Goal: Task Accomplishment & Management: Use online tool/utility

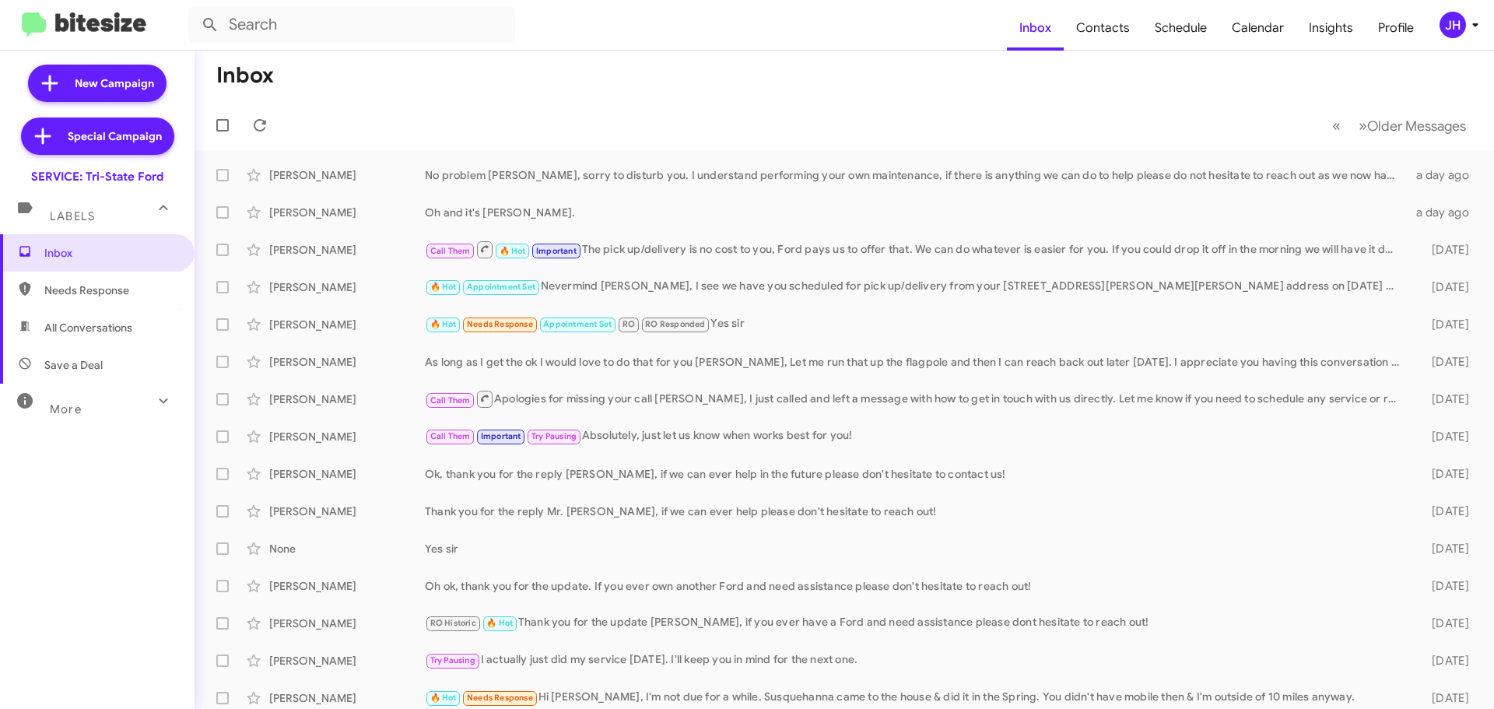
click at [1467, 17] on icon at bounding box center [1475, 25] width 19 height 19
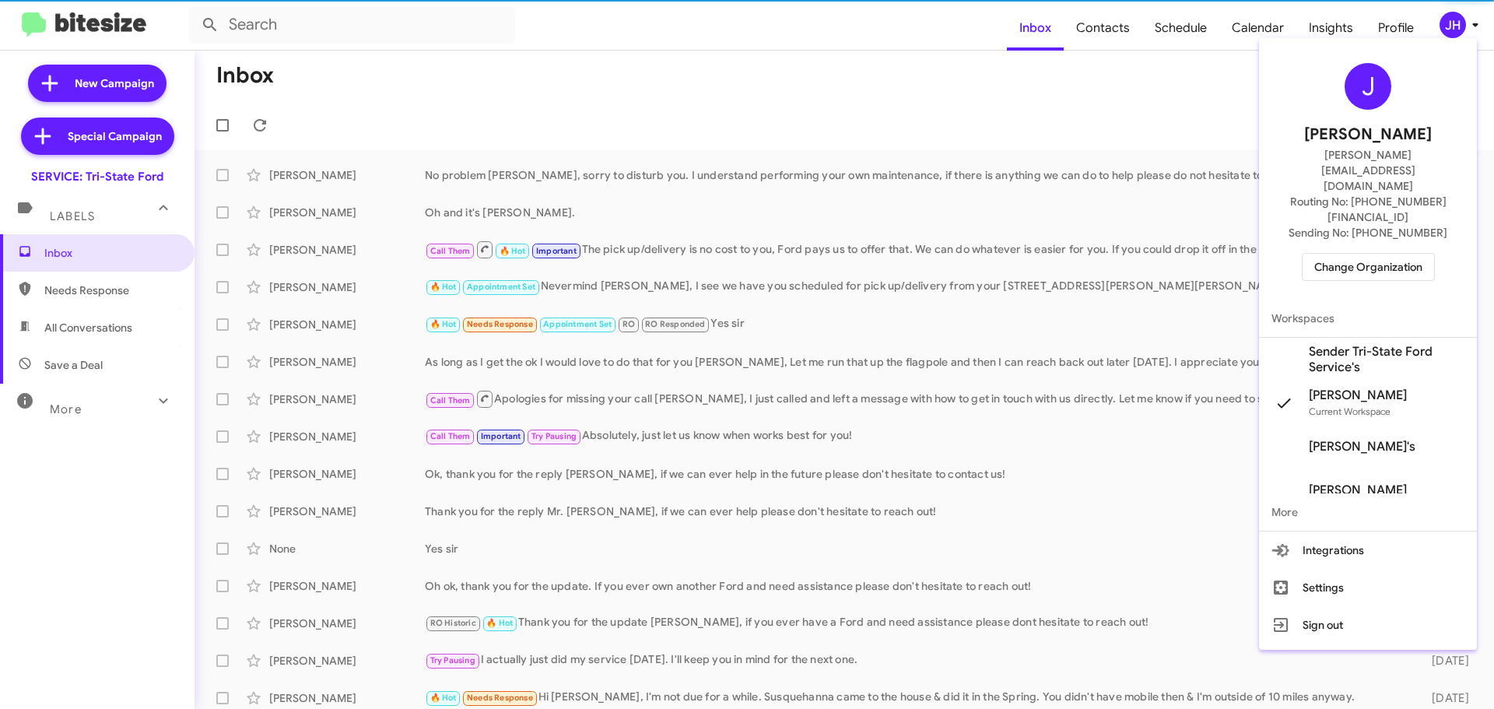
click at [1379, 254] on span "Change Organization" at bounding box center [1368, 267] width 108 height 26
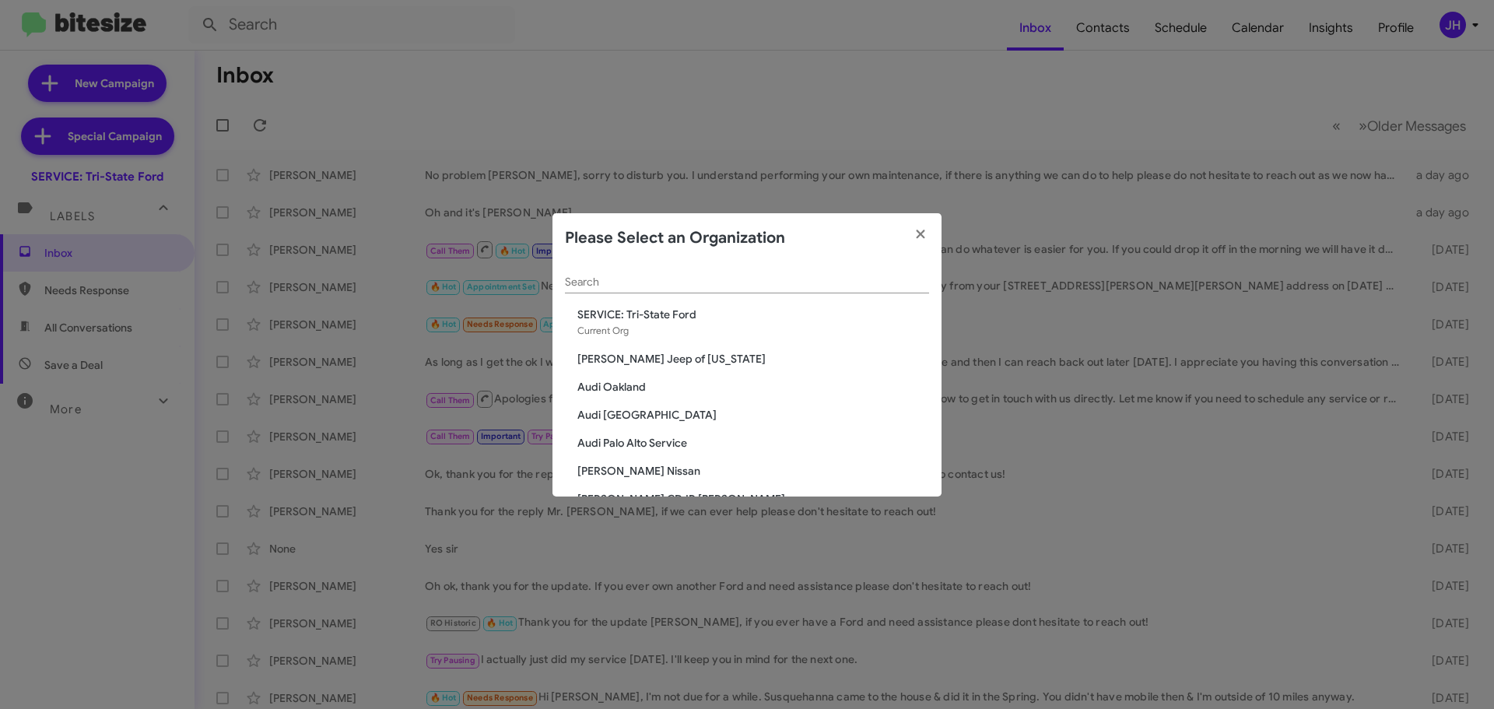
click at [614, 279] on input "Search" at bounding box center [747, 282] width 364 height 12
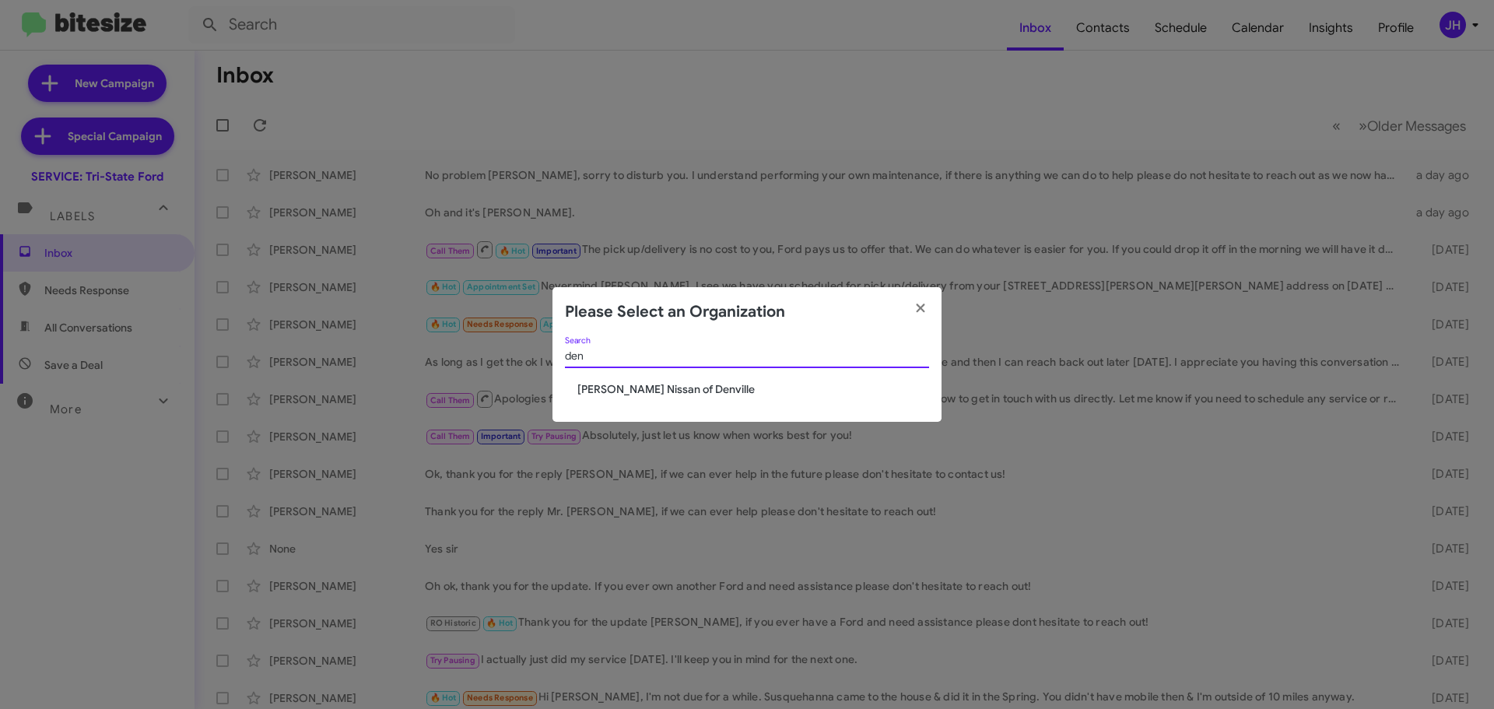
type input "den"
click at [624, 384] on span "[PERSON_NAME] Nissan of Denville" at bounding box center [753, 389] width 352 height 16
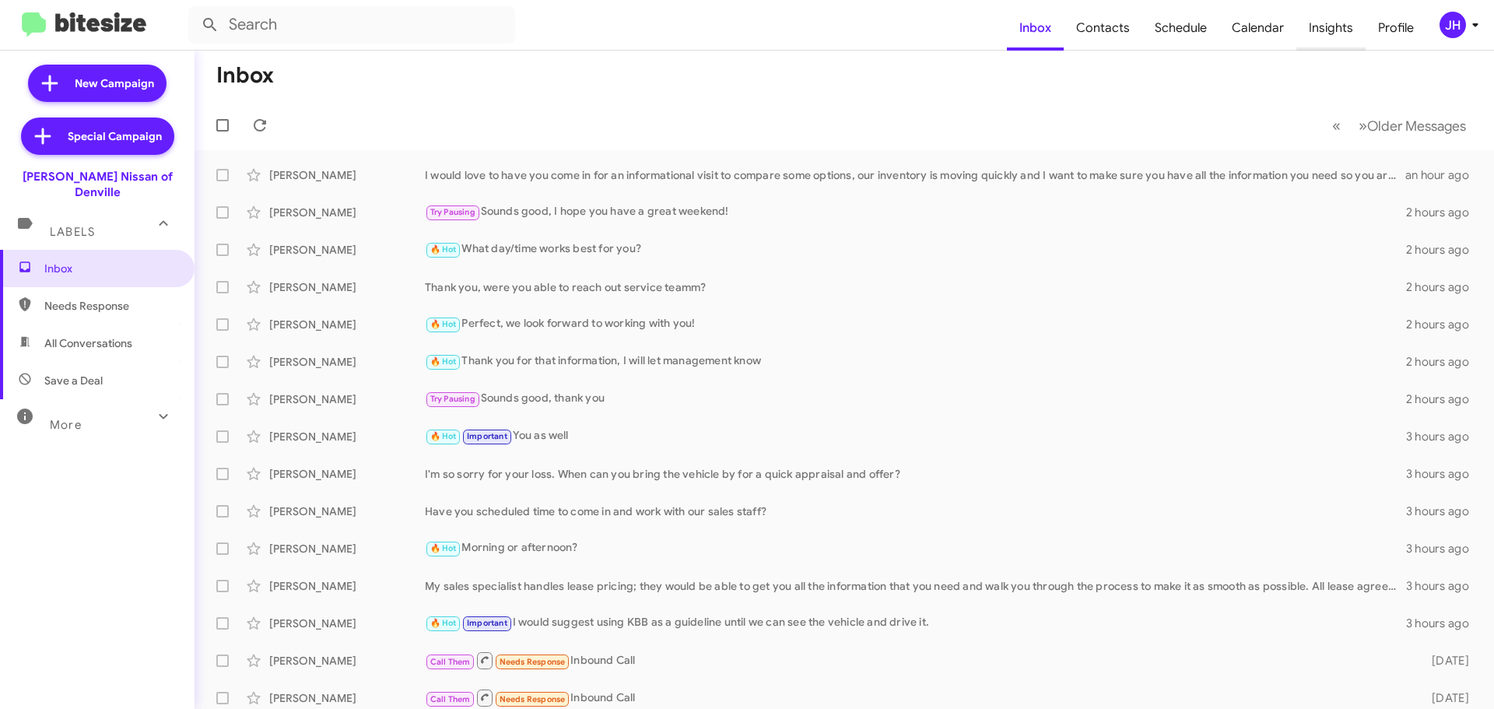
click at [1327, 39] on span "Insights" at bounding box center [1331, 27] width 69 height 45
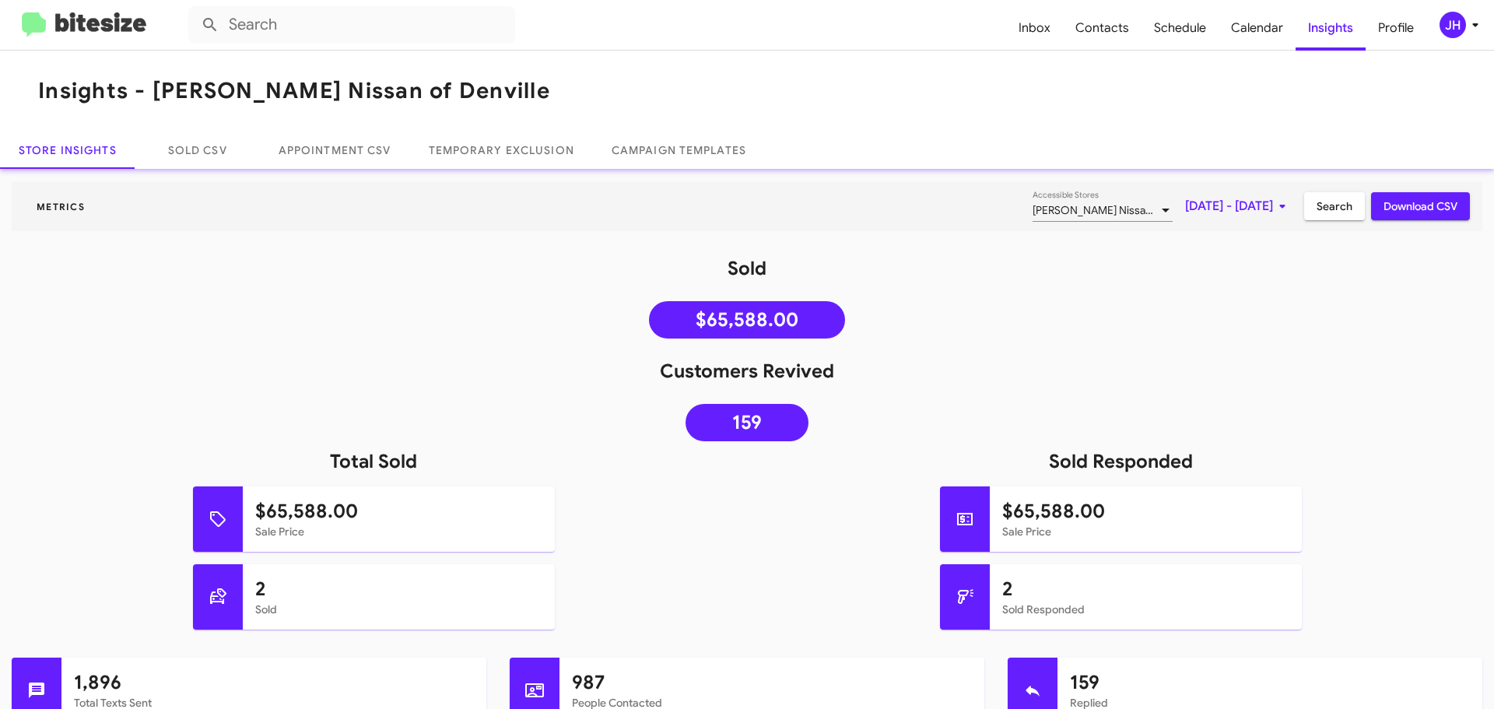
click at [1451, 21] on div "JH" at bounding box center [1453, 25] width 26 height 26
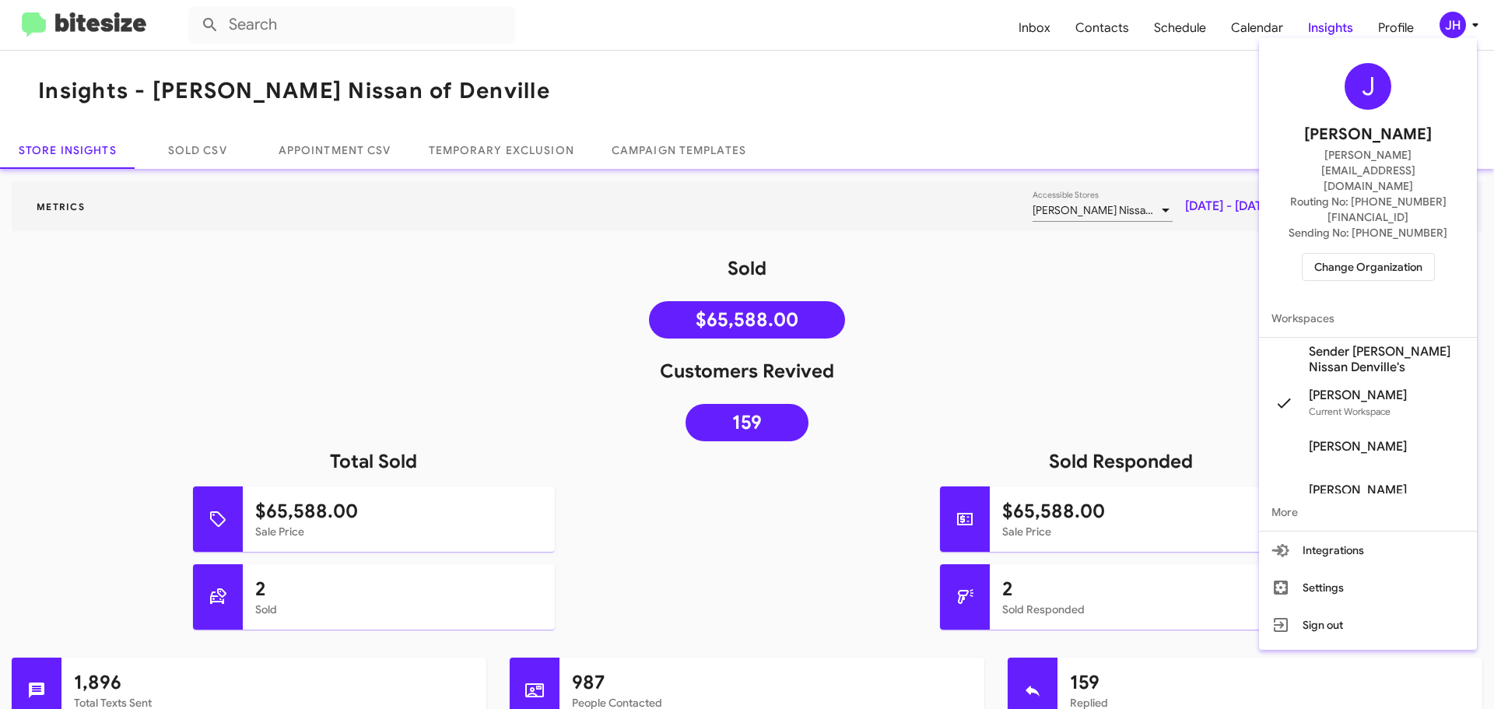
click at [1405, 344] on span "Sender [PERSON_NAME] Nissan Denville's" at bounding box center [1387, 359] width 156 height 31
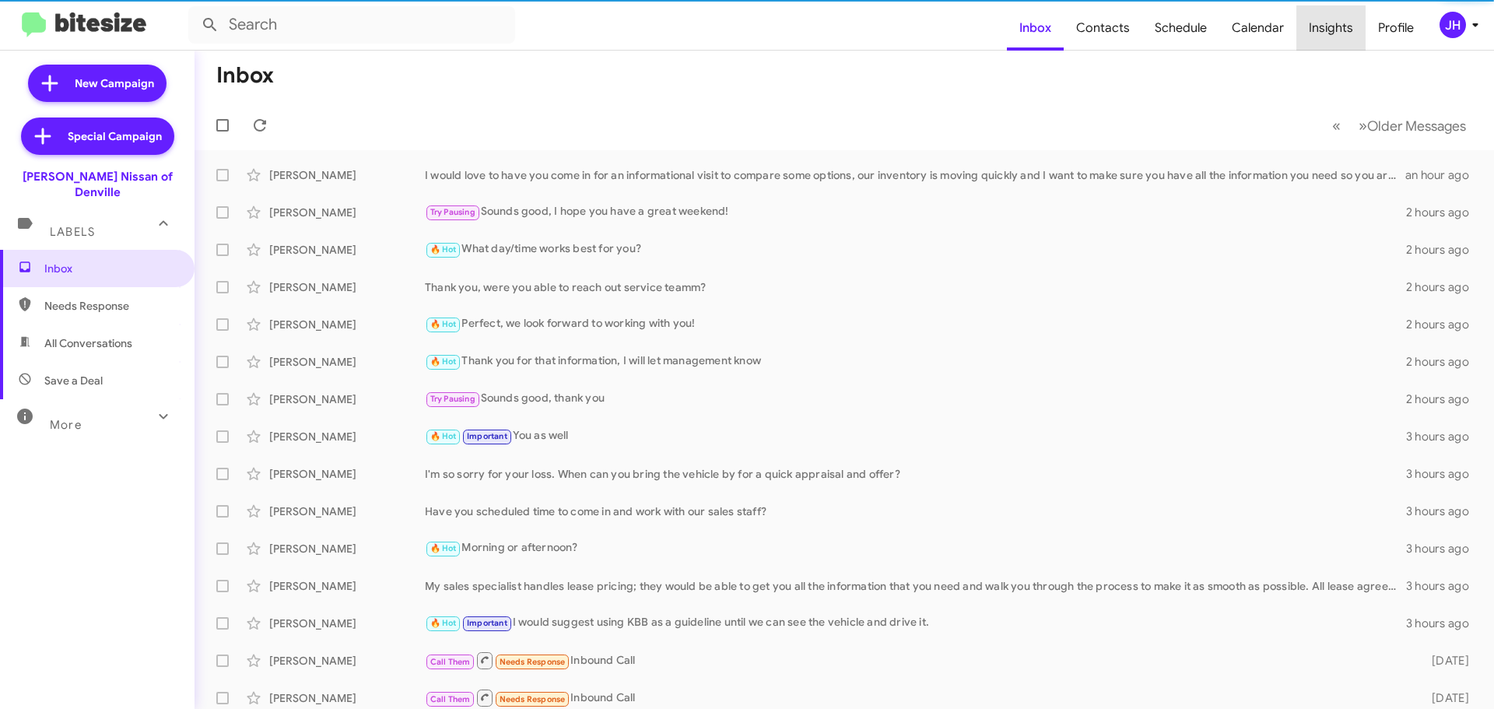
click at [1343, 34] on span "Insights" at bounding box center [1331, 27] width 69 height 45
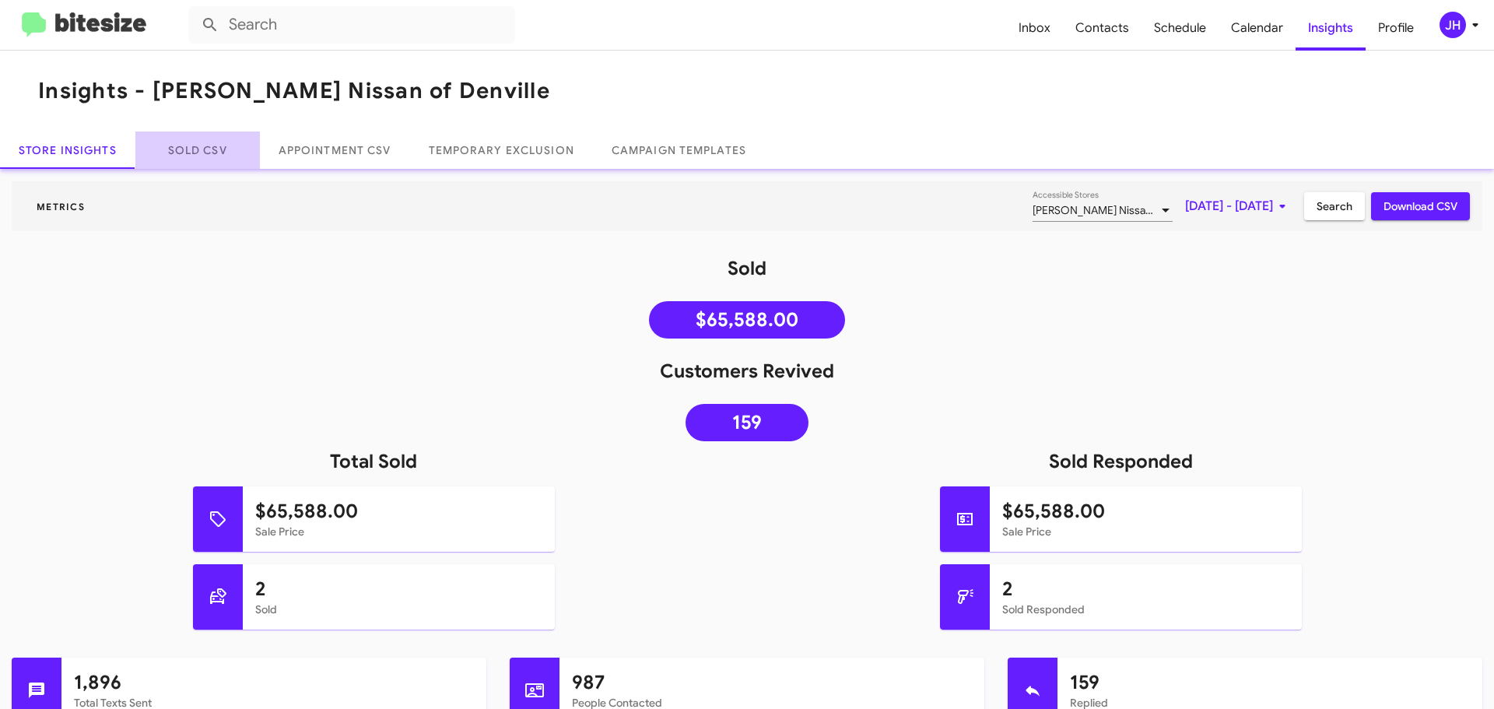
click at [215, 155] on link "Sold CSV" at bounding box center [197, 150] width 125 height 37
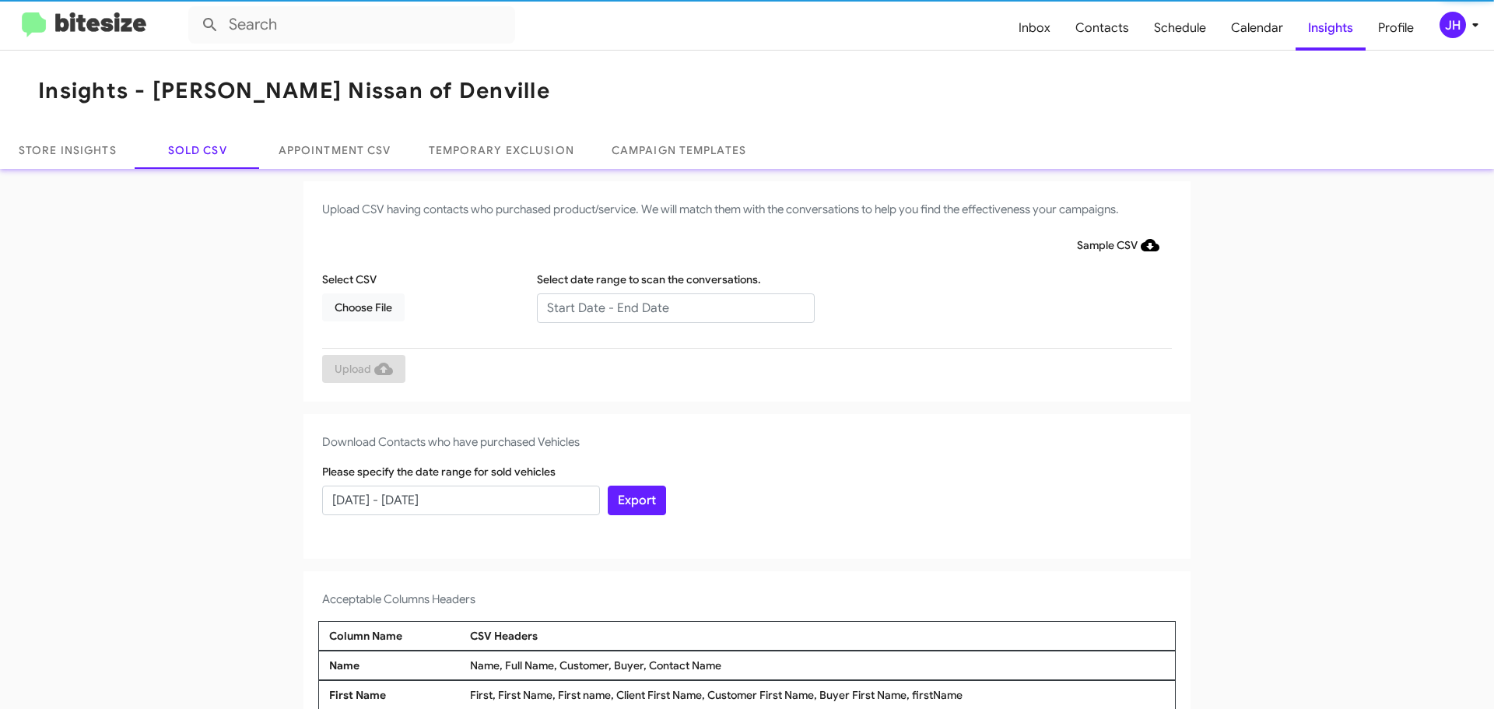
click at [337, 322] on div "Select CSV Choose File" at bounding box center [425, 297] width 215 height 51
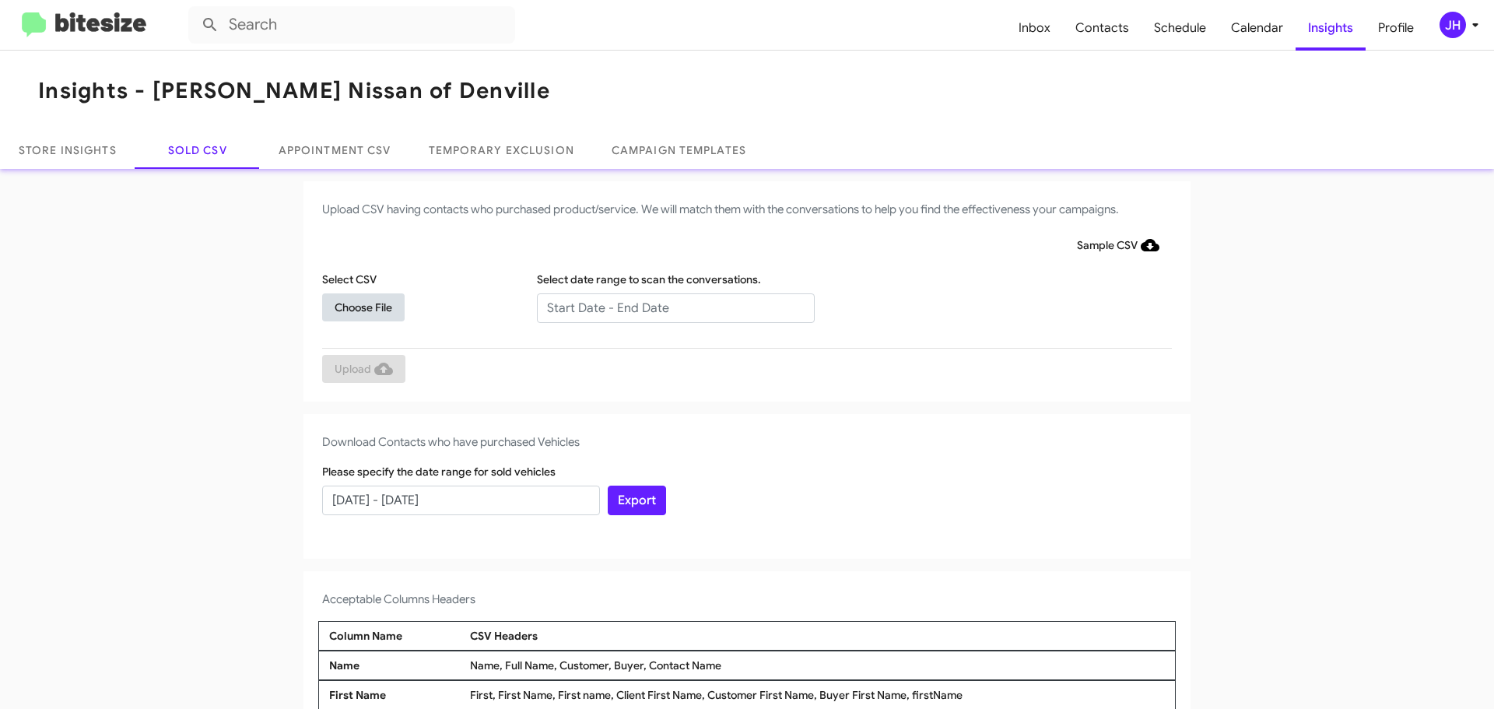
click at [341, 307] on span "Choose File" at bounding box center [364, 307] width 58 height 28
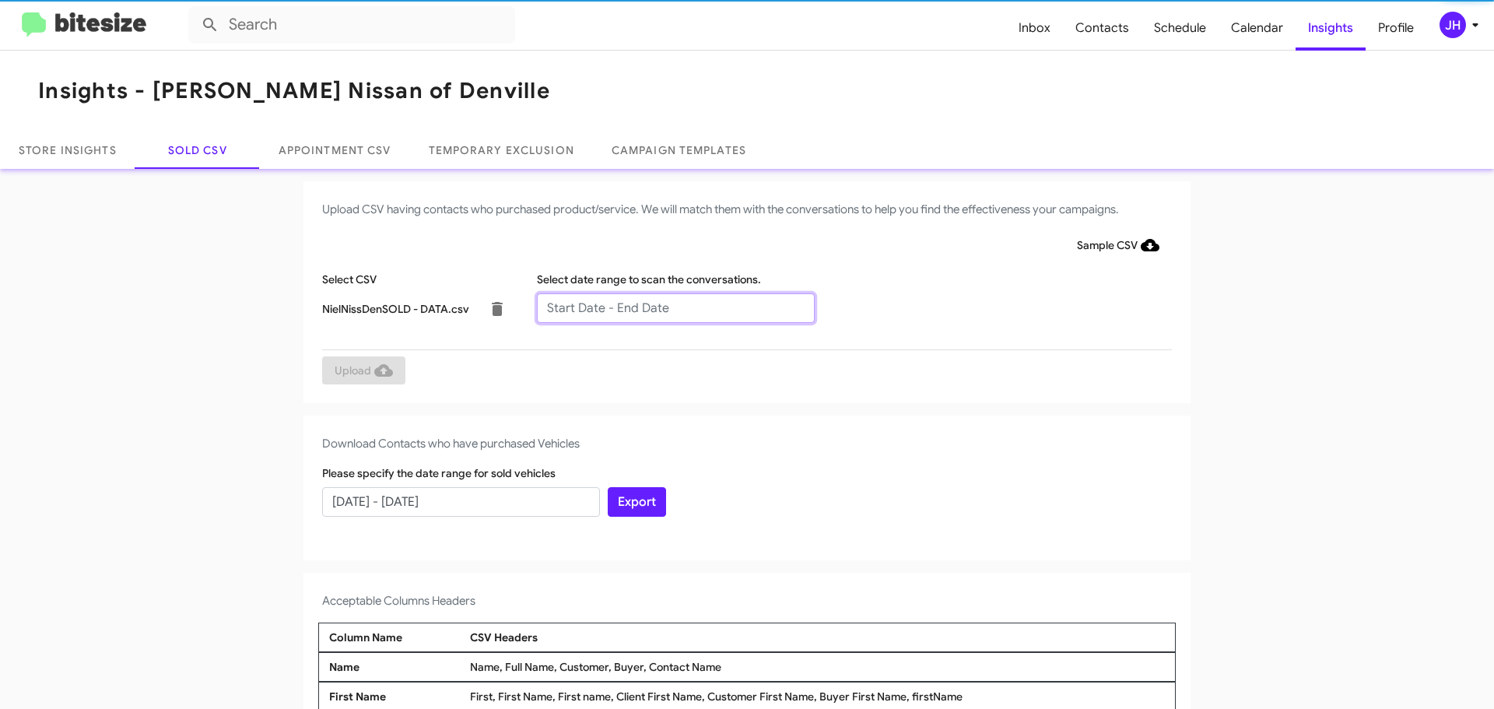
click at [591, 309] on input "text" at bounding box center [676, 308] width 278 height 30
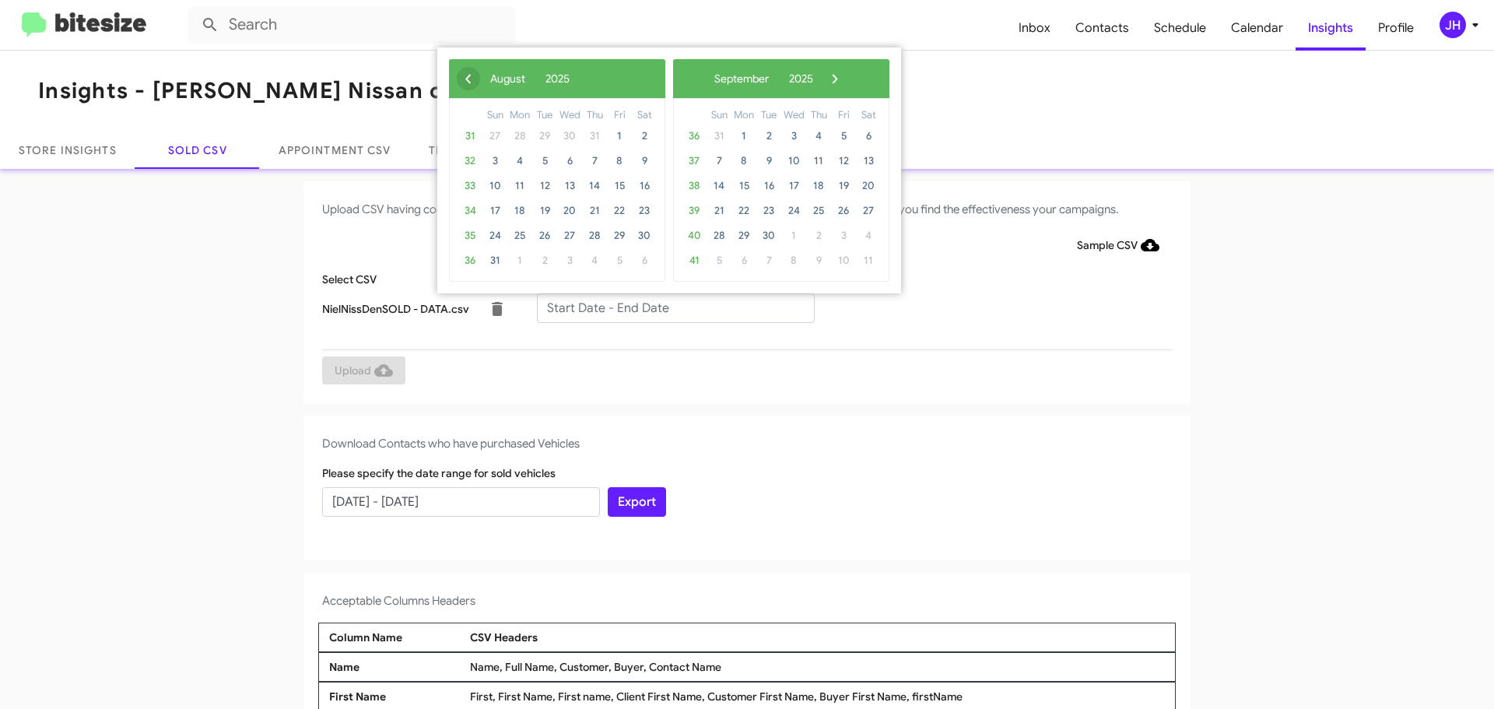
click at [473, 82] on span "‹" at bounding box center [468, 78] width 23 height 23
click at [521, 235] on span "28" at bounding box center [519, 235] width 25 height 25
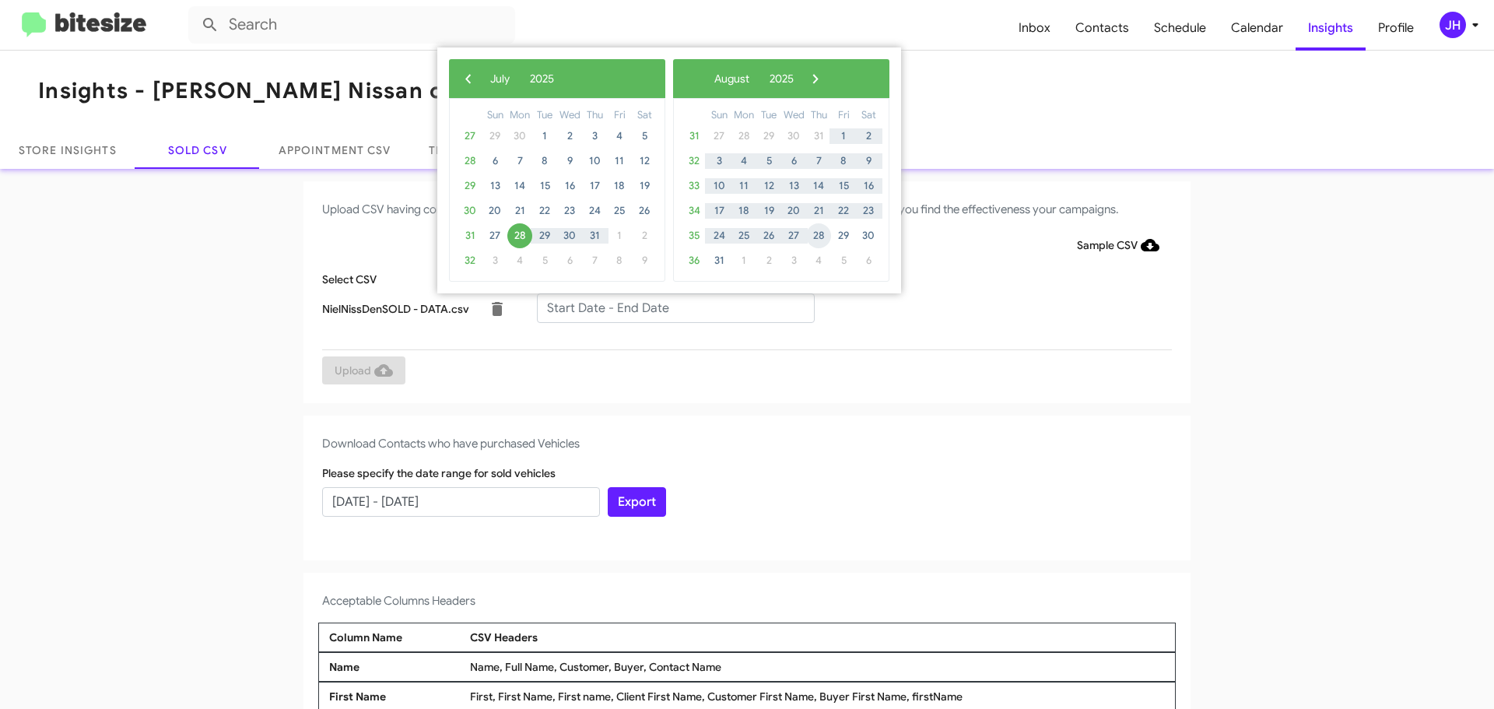
click at [826, 244] on span "28" at bounding box center [818, 235] width 25 height 25
type input "07/28/2025 - 08/28/2025"
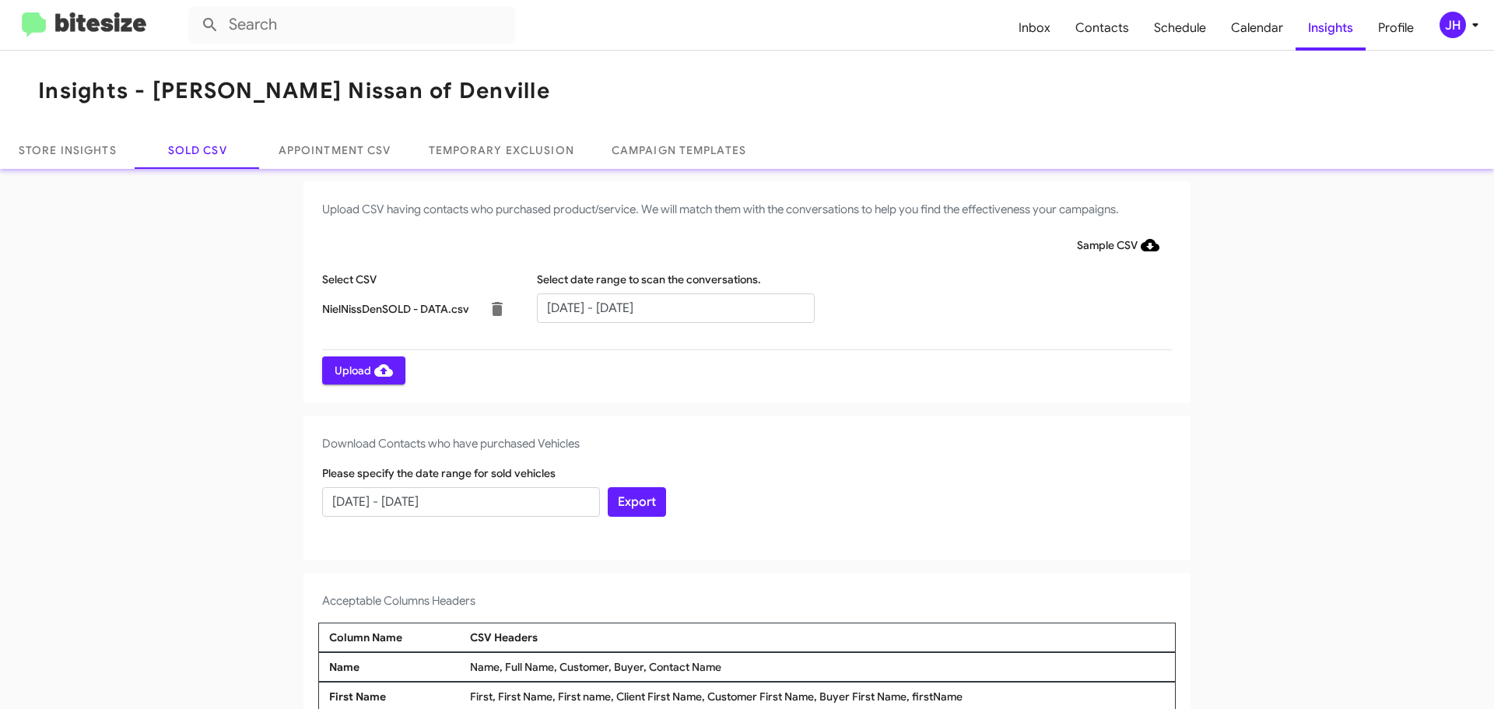
click at [345, 375] on span "Upload" at bounding box center [364, 370] width 58 height 28
